Goal: Navigation & Orientation: Find specific page/section

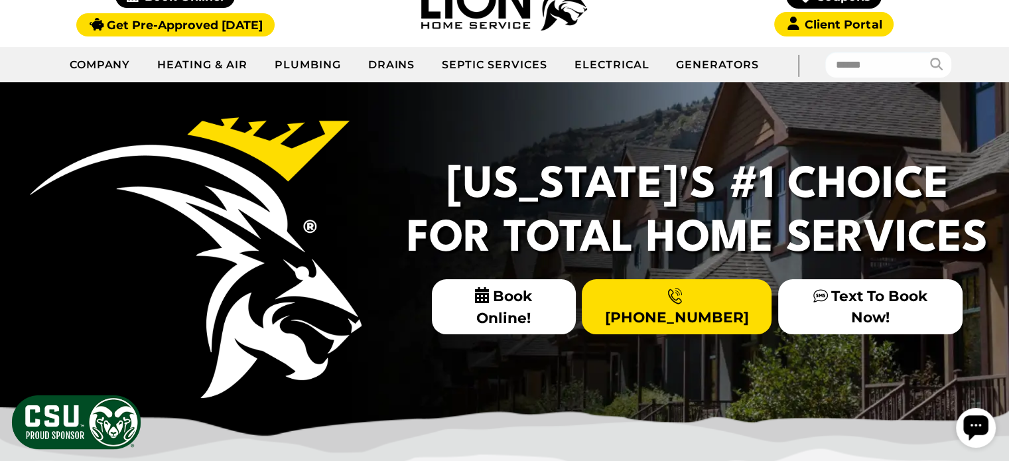
scroll to position [199, 0]
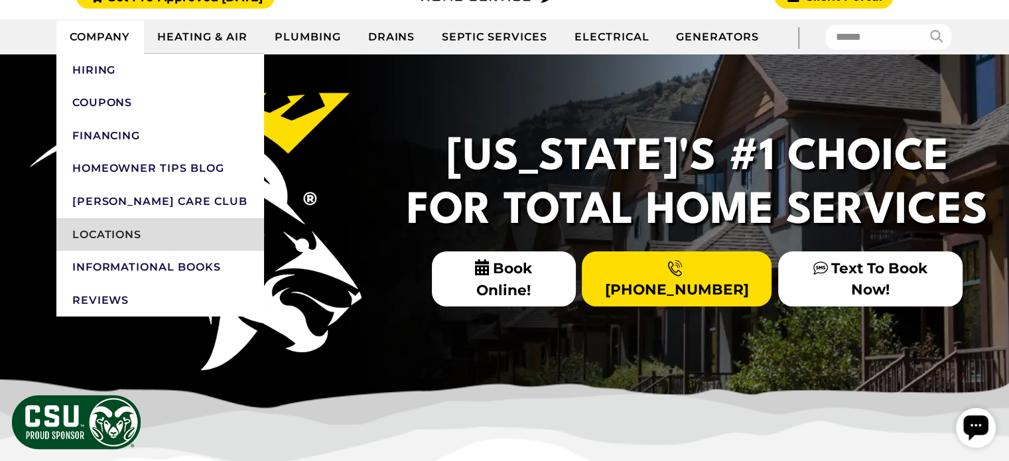
click at [149, 243] on link "Locations" at bounding box center [160, 234] width 208 height 33
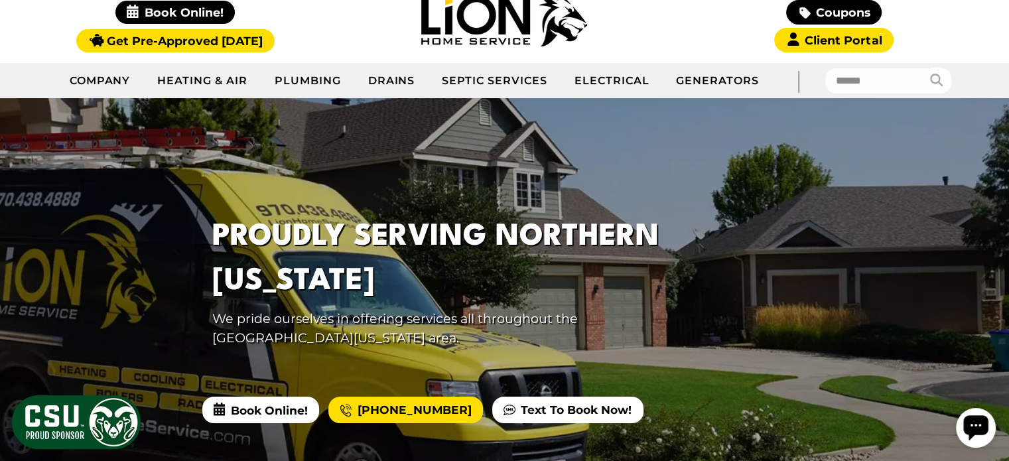
scroll to position [199, 0]
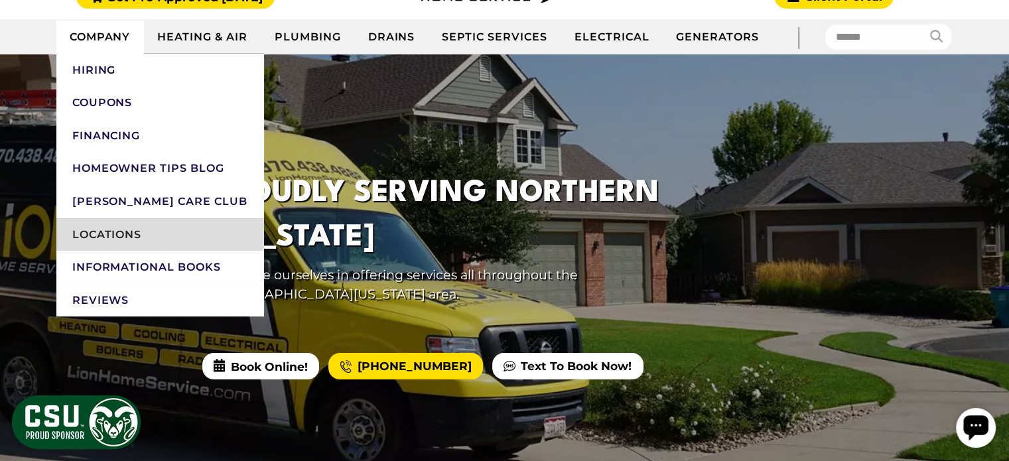
click at [121, 231] on link "Locations" at bounding box center [160, 234] width 208 height 33
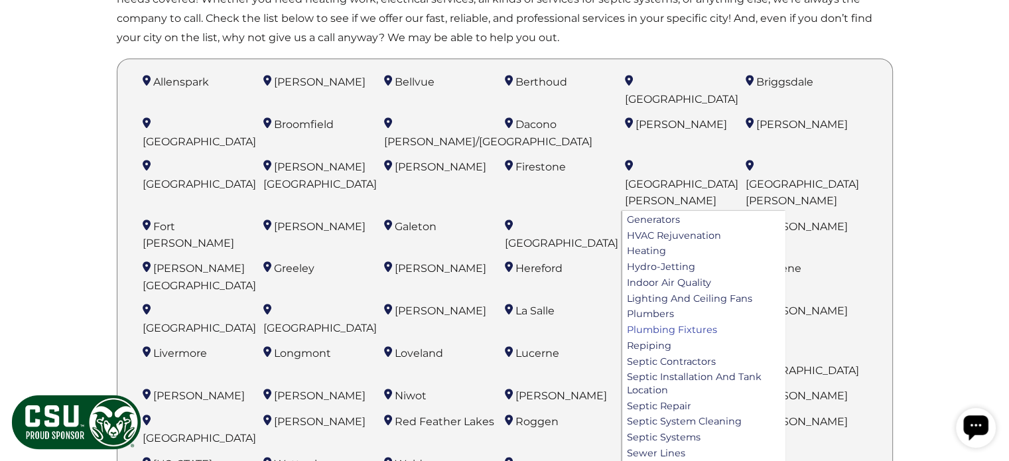
scroll to position [372, 0]
click at [660, 245] on link "Heating" at bounding box center [703, 253] width 162 height 16
